Goal: Information Seeking & Learning: Learn about a topic

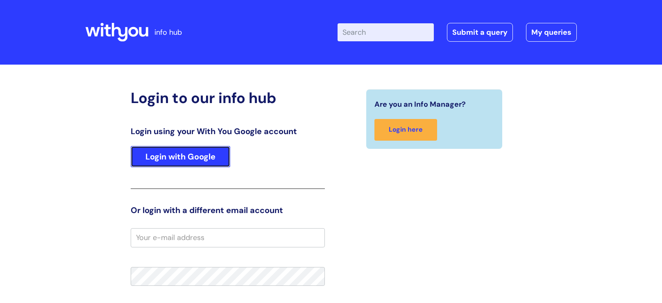
click at [205, 151] on link "Login with Google" at bounding box center [181, 156] width 100 height 21
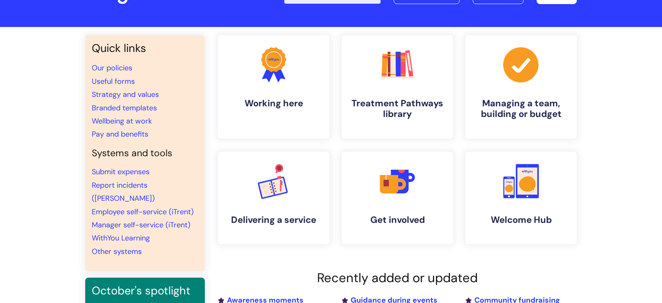
scroll to position [19, 0]
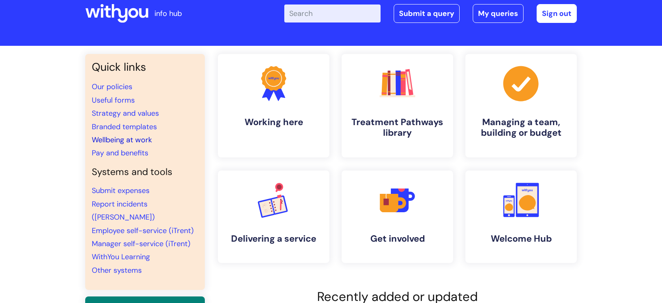
click at [134, 140] on link "Wellbeing at work" at bounding box center [122, 140] width 60 height 10
